Goal: Check status

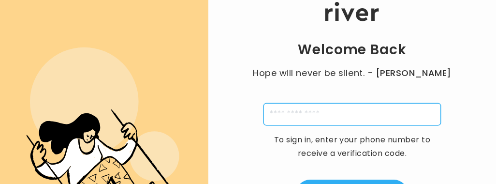
click at [289, 118] on input "tel" at bounding box center [352, 114] width 177 height 22
type input "**********"
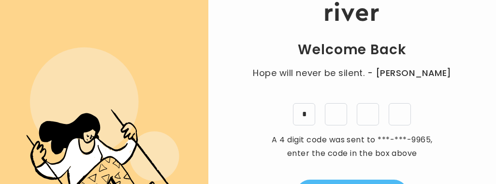
type input "*"
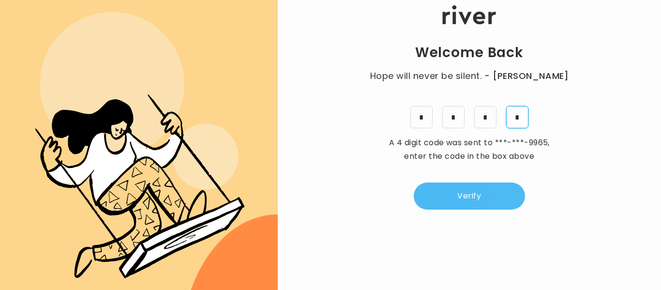
type input "*"
click at [454, 183] on button "Verify" at bounding box center [468, 195] width 111 height 27
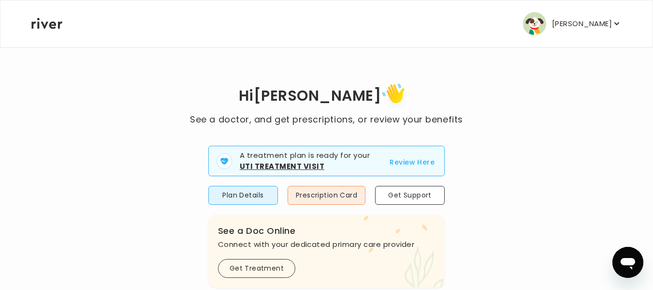
click at [418, 162] on button "Review Here" at bounding box center [412, 162] width 45 height 12
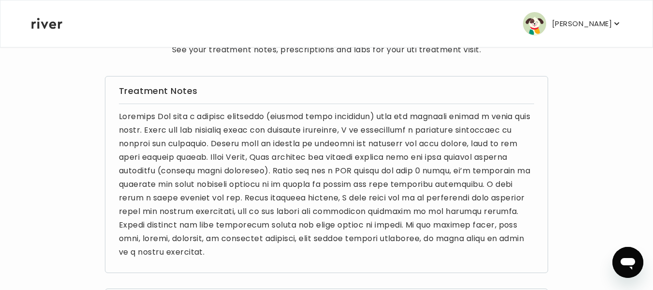
scroll to position [48, 0]
